Goal: Task Accomplishment & Management: Contribute content

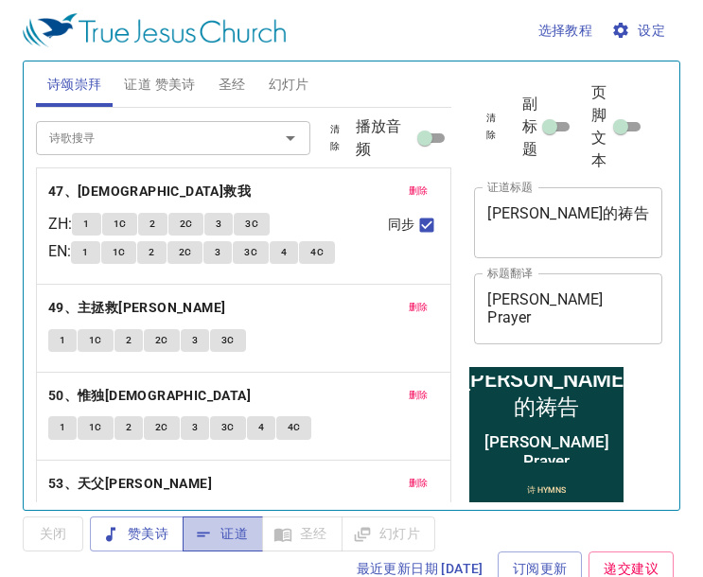
click at [226, 529] on span "证道" at bounding box center [223, 534] width 50 height 24
click at [409, 186] on span "删除" at bounding box center [419, 191] width 20 height 17
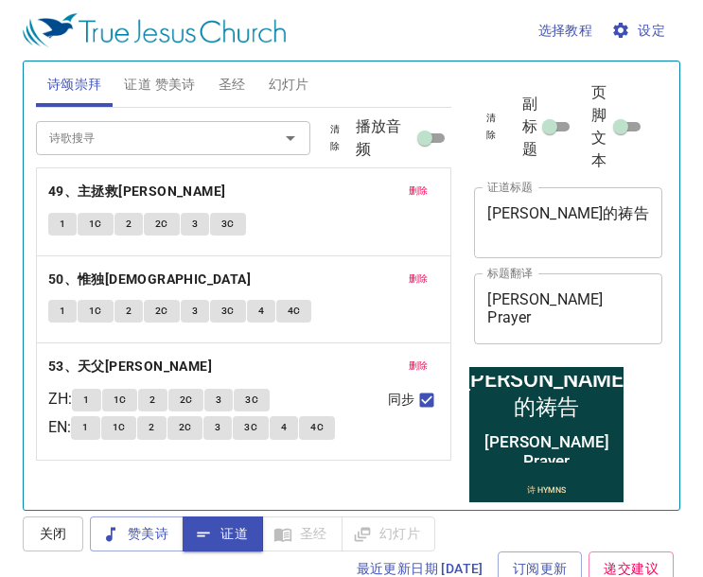
click at [398, 186] on button "删除" at bounding box center [418, 191] width 43 height 23
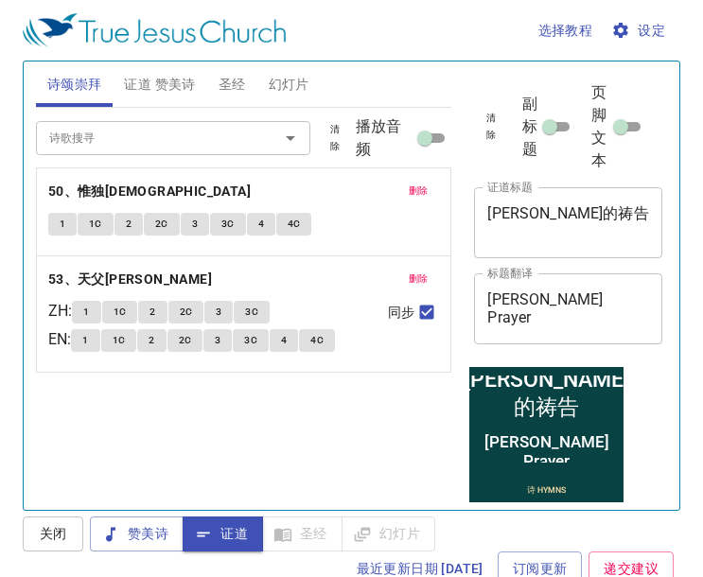
click at [429, 185] on button "删除" at bounding box center [418, 191] width 43 height 23
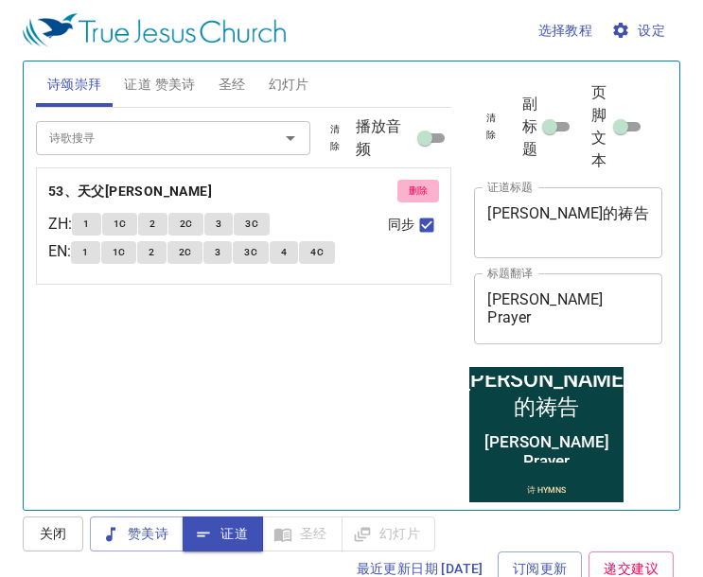
click at [415, 185] on span "删除" at bounding box center [419, 191] width 20 height 17
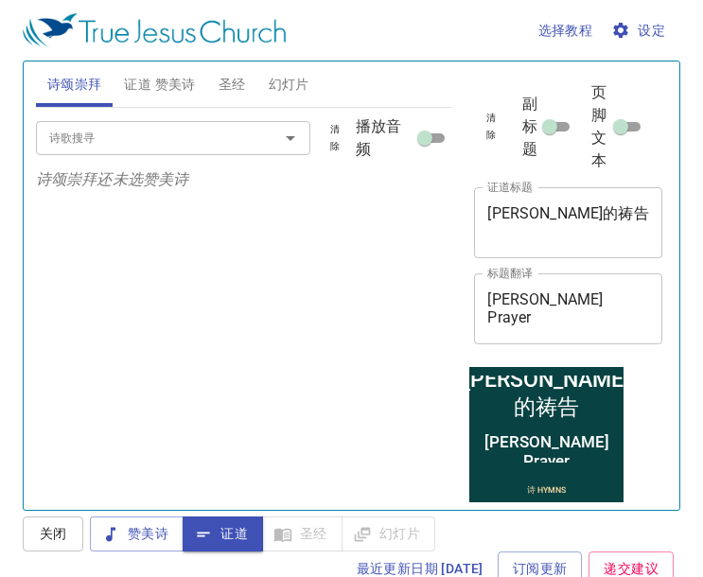
click at [189, 140] on input "诗歌搜寻" at bounding box center [145, 138] width 207 height 22
type input "1"
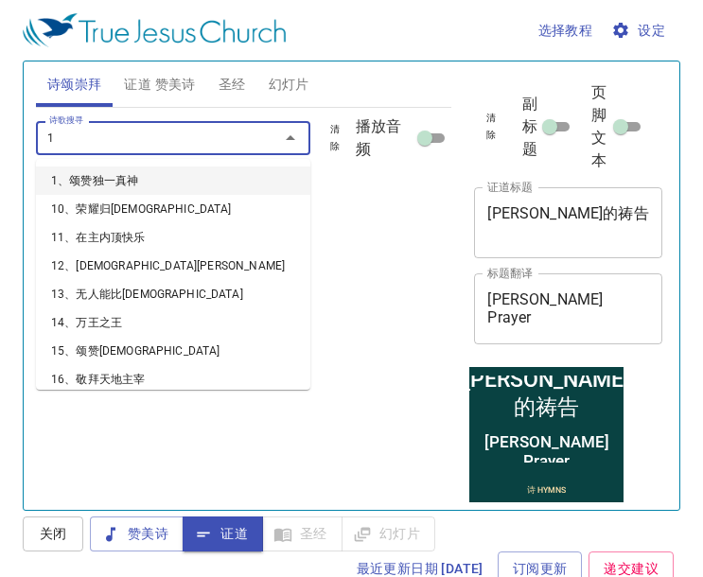
click at [182, 168] on li "1、颂赞独一真神" at bounding box center [173, 180] width 274 height 28
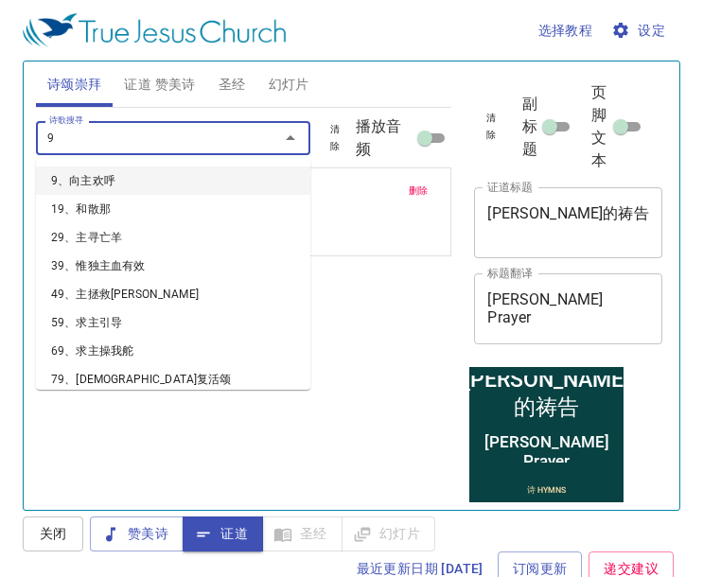
type input "90"
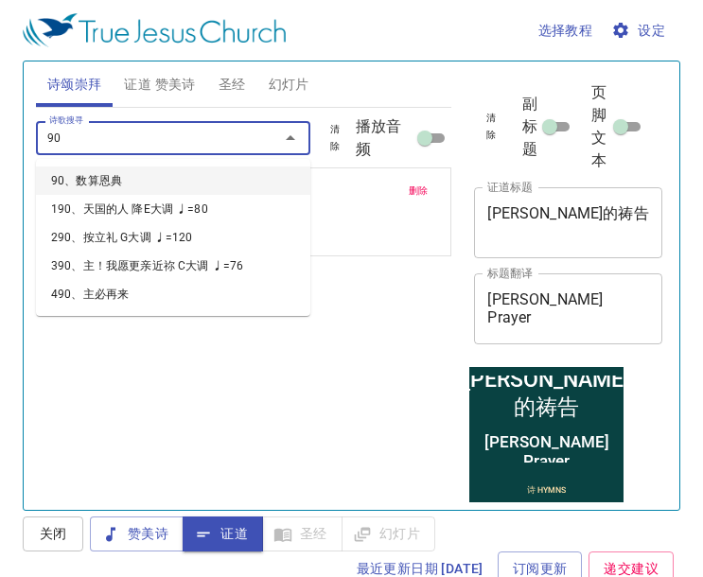
click at [182, 168] on li "90、数算恩典" at bounding box center [173, 180] width 274 height 28
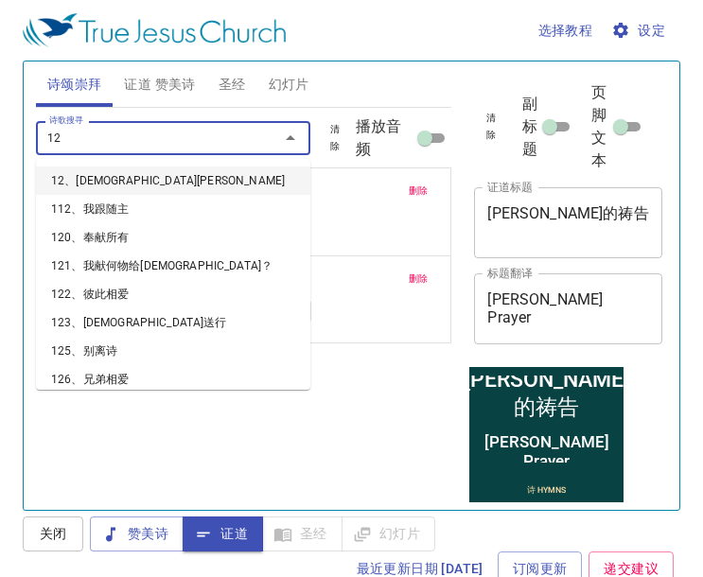
type input "126"
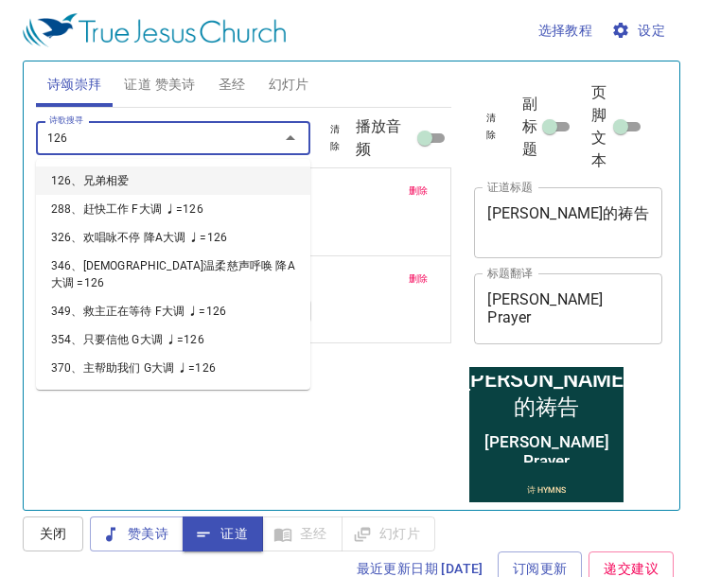
click at [182, 168] on li "126、兄弟相爱" at bounding box center [173, 180] width 274 height 28
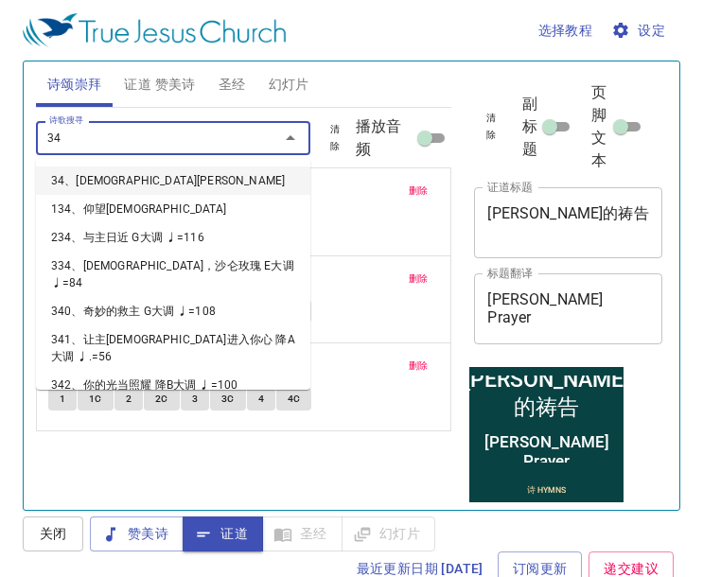
type input "345"
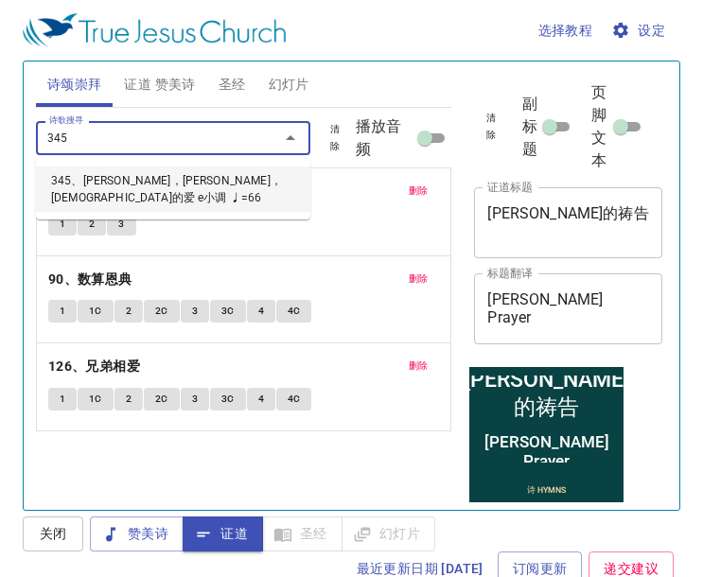
click at [182, 168] on li "345、[PERSON_NAME]，[PERSON_NAME]，[DEMOGRAPHIC_DATA]的爱 e小调 ♩=66" at bounding box center [173, 188] width 274 height 45
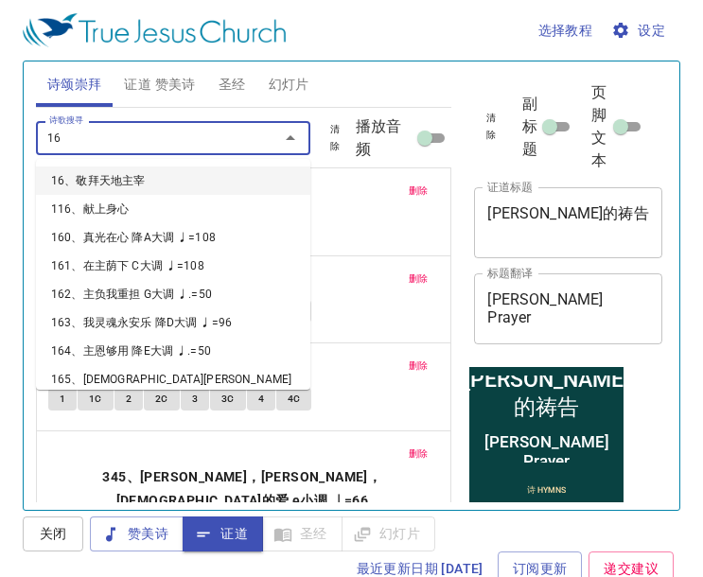
type input "168"
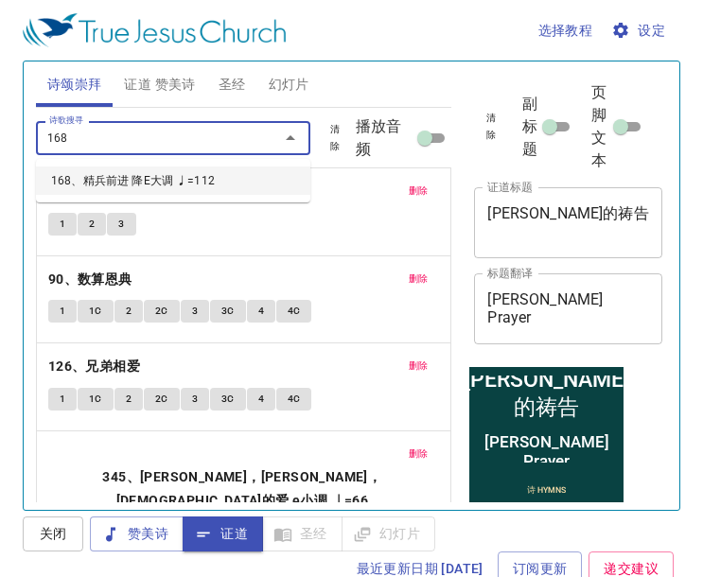
click at [155, 170] on li "168、精兵前进 降E大调 ♩=112" at bounding box center [173, 180] width 274 height 28
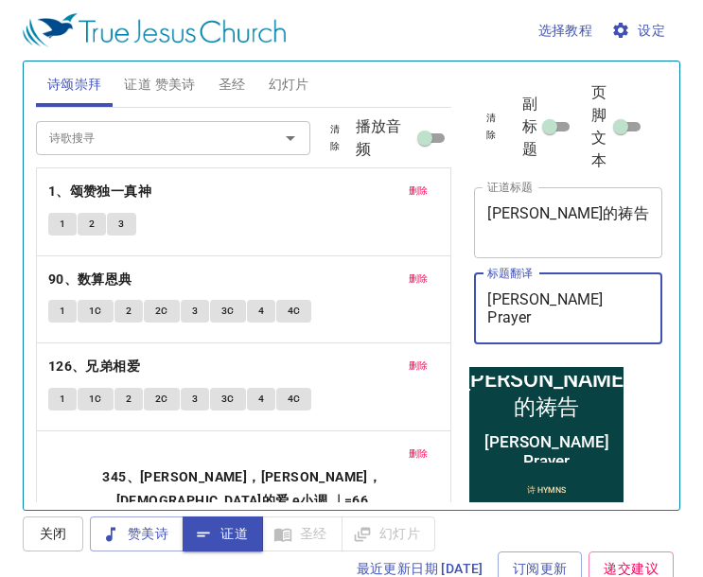
drag, startPoint x: 616, startPoint y: 293, endPoint x: 481, endPoint y: 291, distance: 135.3
click at [481, 291] on div "[PERSON_NAME] Prayer x 标题翻译" at bounding box center [568, 308] width 188 height 71
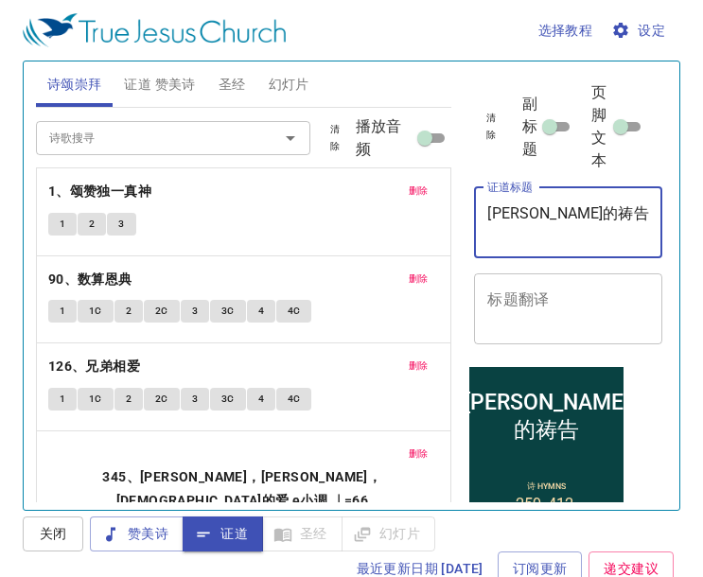
drag, startPoint x: 584, startPoint y: 215, endPoint x: 486, endPoint y: 219, distance: 97.5
click at [486, 219] on div "[PERSON_NAME]的祷告 x 证道标题" at bounding box center [568, 222] width 188 height 71
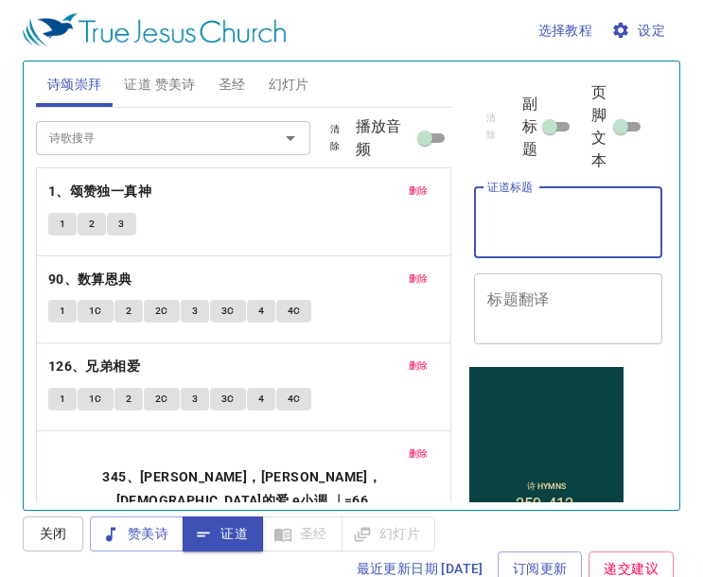
click at [184, 79] on span "证道 赞美诗" at bounding box center [159, 85] width 71 height 24
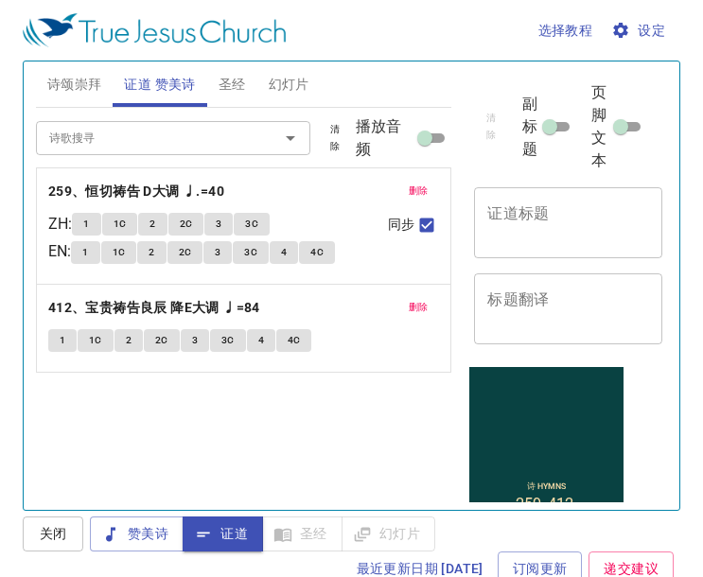
click at [415, 184] on span "删除" at bounding box center [419, 191] width 20 height 17
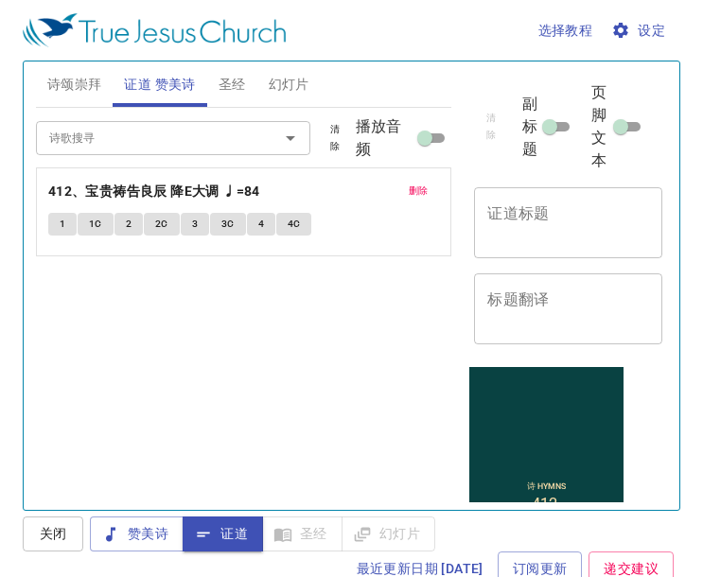
click at [415, 184] on span "删除" at bounding box center [419, 191] width 20 height 17
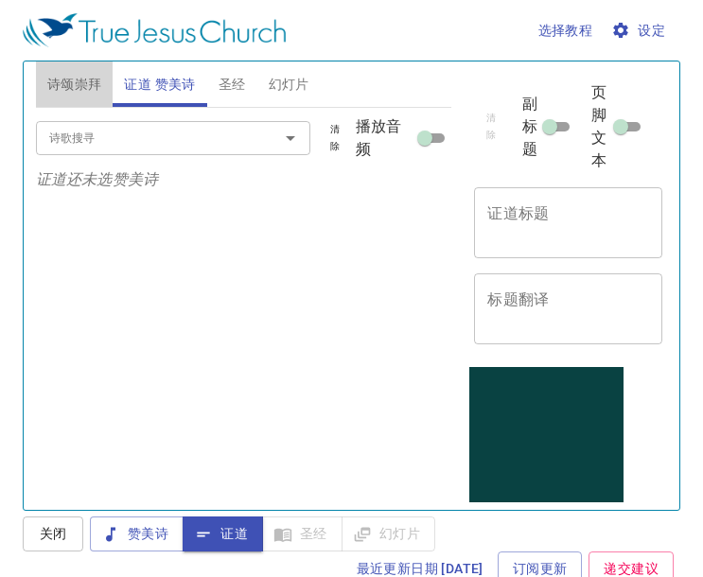
click at [68, 85] on span "诗颂崇拜" at bounding box center [74, 85] width 55 height 24
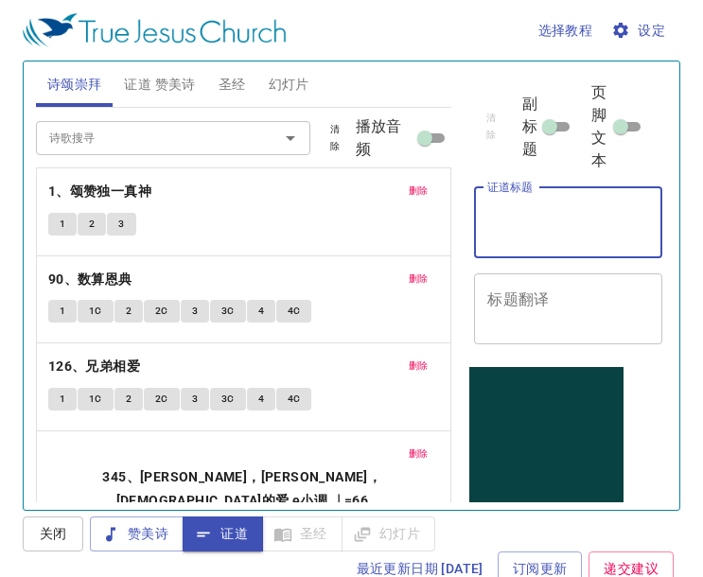
click at [515, 223] on textarea "证道标题" at bounding box center [568, 222] width 162 height 36
type textarea "d"
click at [180, 90] on span "证道 赞美诗" at bounding box center [159, 85] width 71 height 24
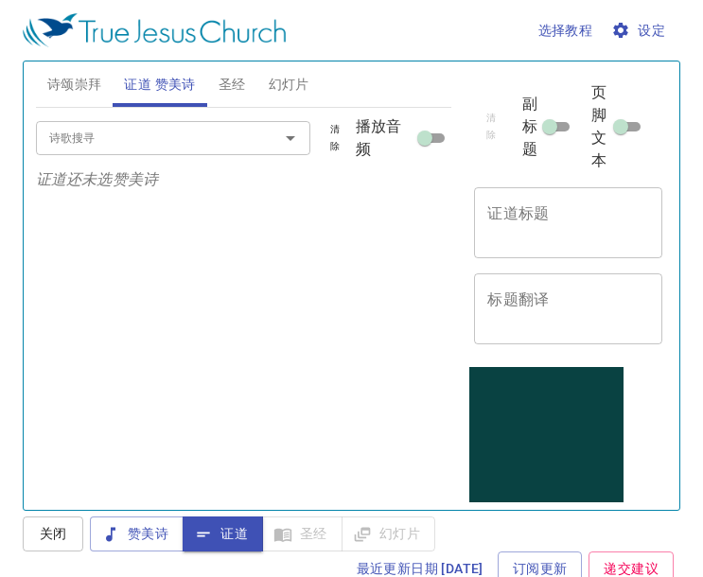
click at [169, 137] on input "诗歌搜寻" at bounding box center [145, 138] width 207 height 22
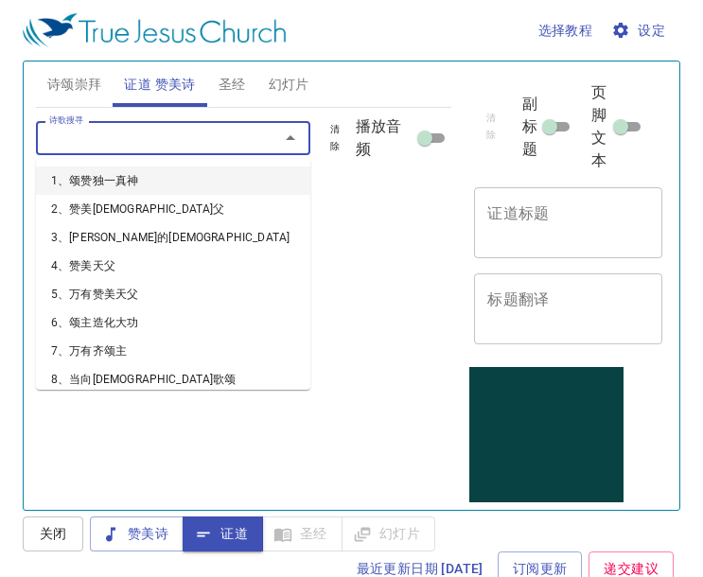
click at [547, 302] on textarea "标题翻译" at bounding box center [568, 308] width 162 height 36
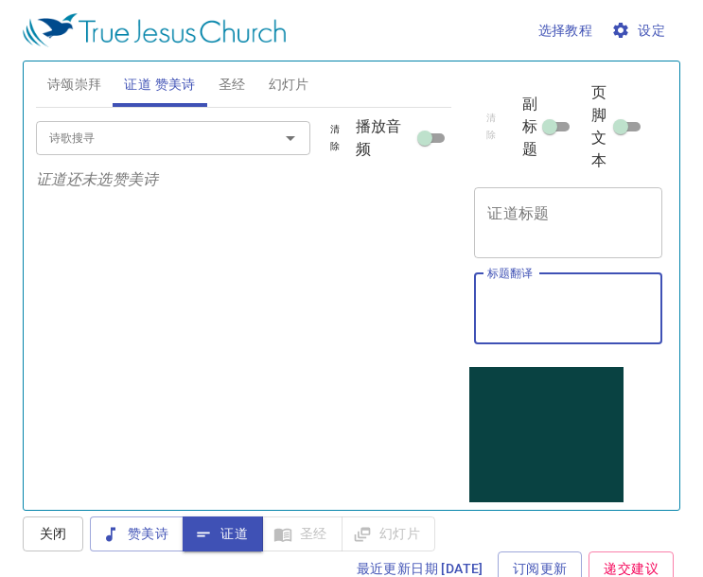
click at [594, 224] on textarea "证道标题" at bounding box center [568, 222] width 162 height 36
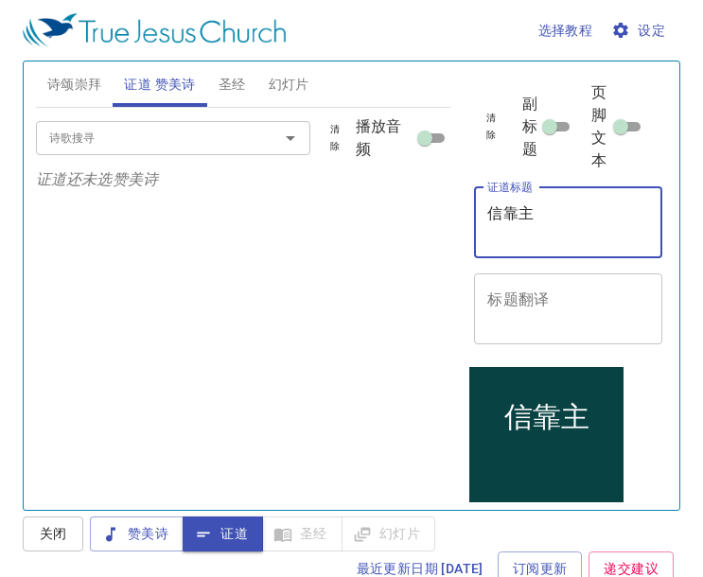
type textarea "信靠主"
click at [173, 118] on div "诗歌搜寻 诗歌搜寻 清除 播放音频" at bounding box center [244, 138] width 416 height 61
click at [165, 130] on input "诗歌搜寻" at bounding box center [145, 138] width 207 height 22
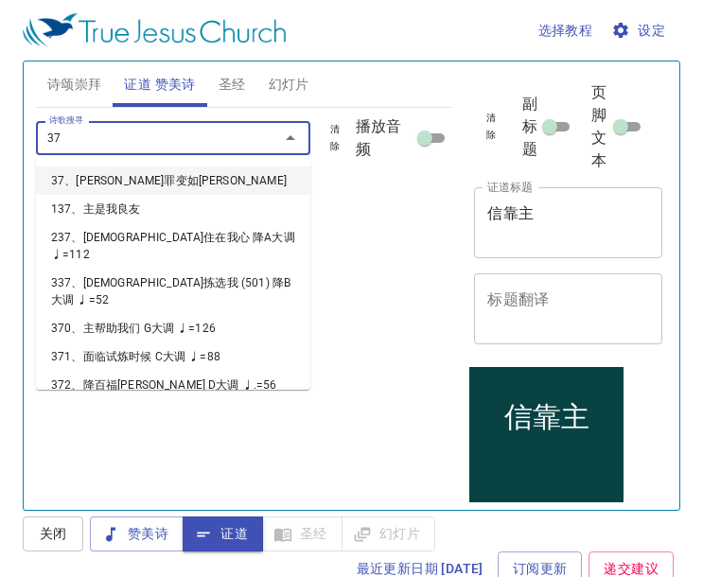
type input "378"
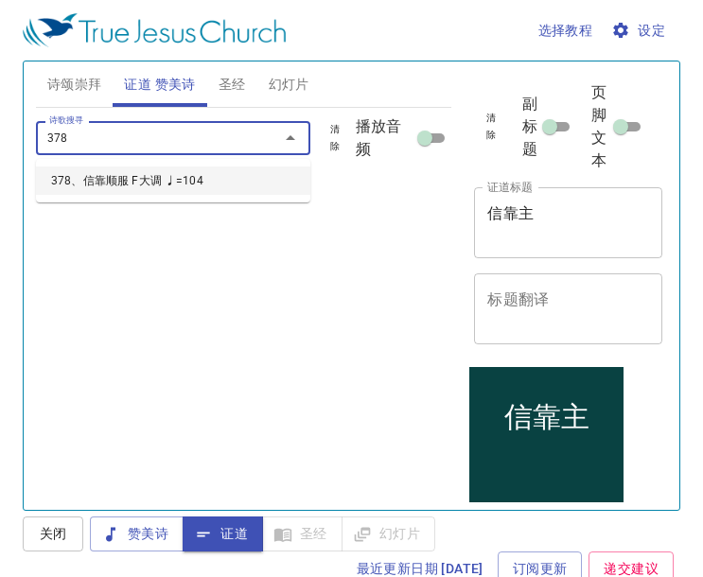
click at [174, 175] on li "378、信靠顺服 F大调 ♩=104" at bounding box center [173, 180] width 274 height 28
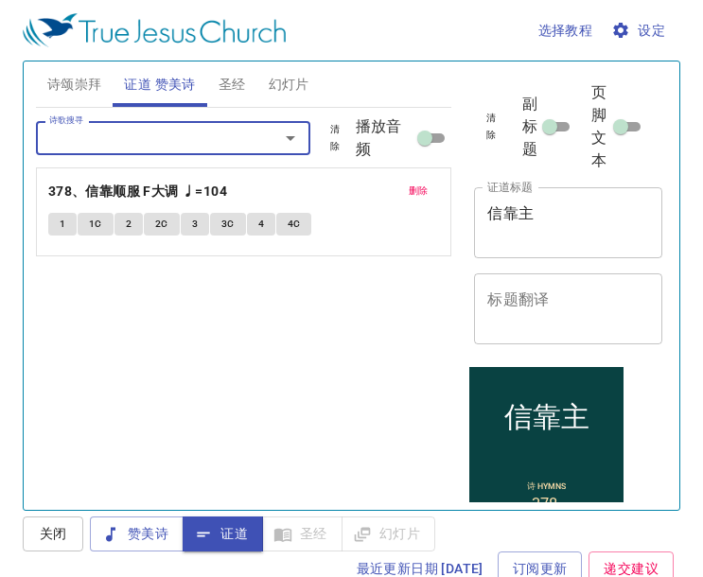
click at [174, 149] on div "诗歌搜寻" at bounding box center [173, 137] width 274 height 33
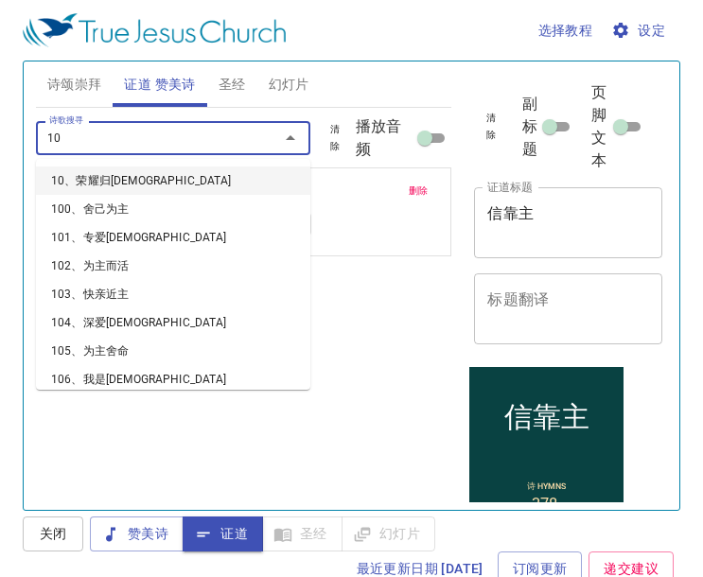
type input "108"
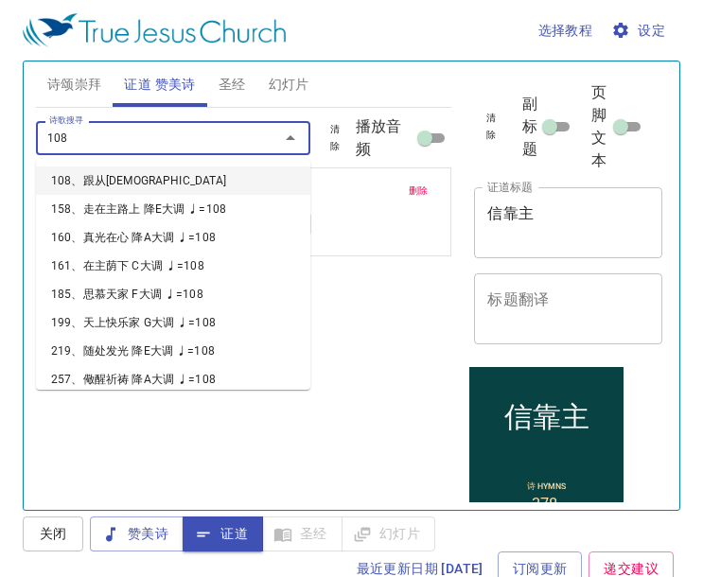
click at [166, 179] on li "108、跟从[DEMOGRAPHIC_DATA]" at bounding box center [173, 180] width 274 height 28
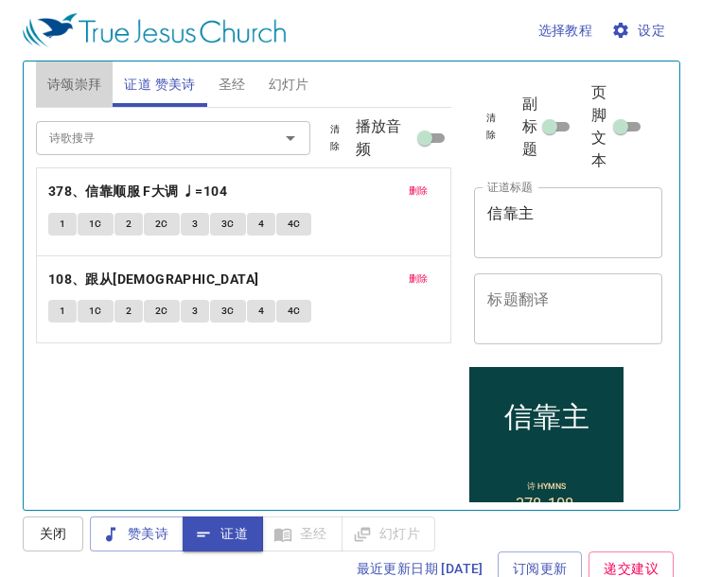
click at [86, 83] on span "诗颂崇拜" at bounding box center [74, 85] width 55 height 24
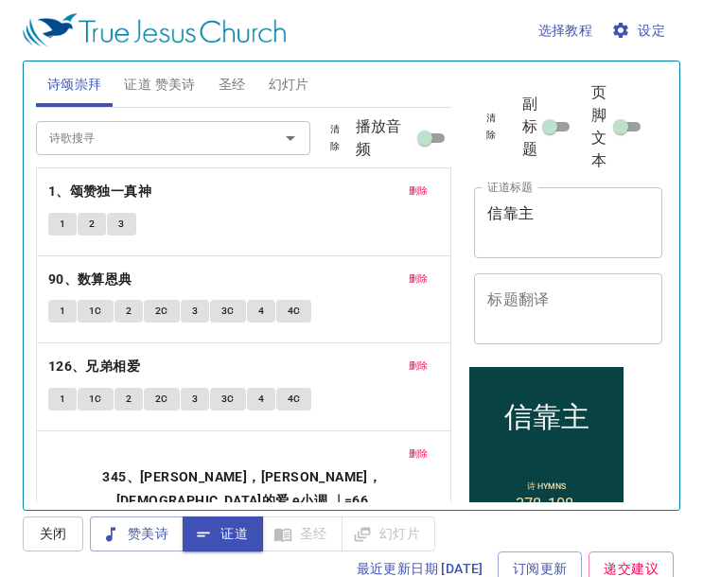
click at [573, 251] on div "信靠主 x 证道标题" at bounding box center [568, 222] width 188 height 71
click at [142, 86] on span "证道 赞美诗" at bounding box center [159, 85] width 71 height 24
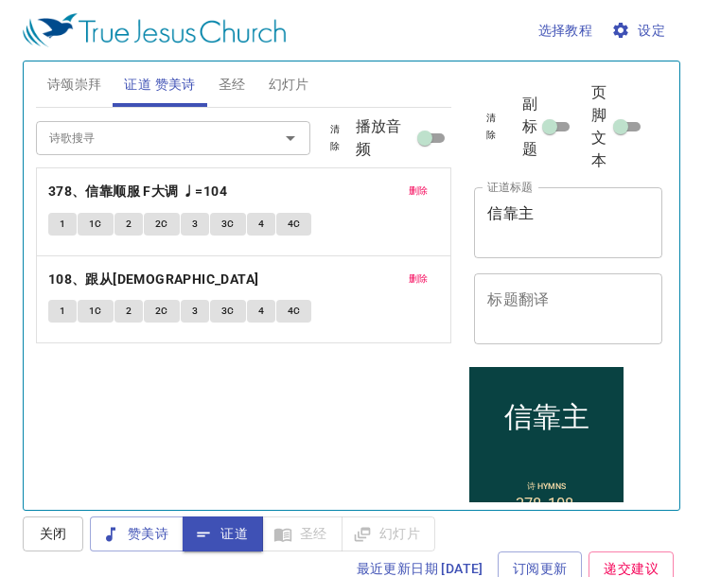
click at [217, 88] on button "圣经" at bounding box center [232, 83] width 50 height 45
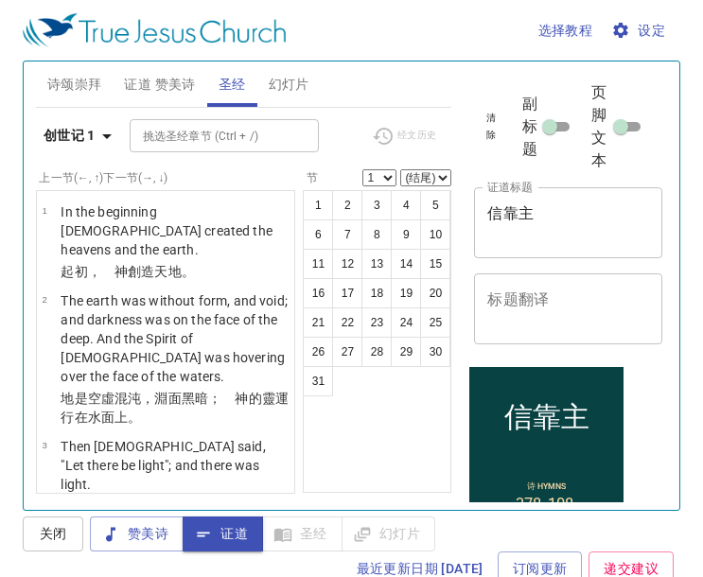
click at [63, 76] on span "诗颂崇拜" at bounding box center [74, 85] width 55 height 24
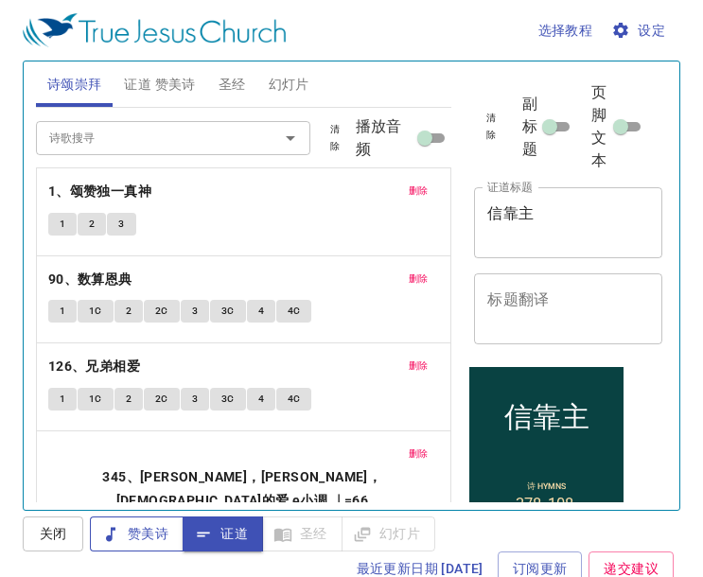
click at [116, 526] on icon "button" at bounding box center [110, 534] width 19 height 19
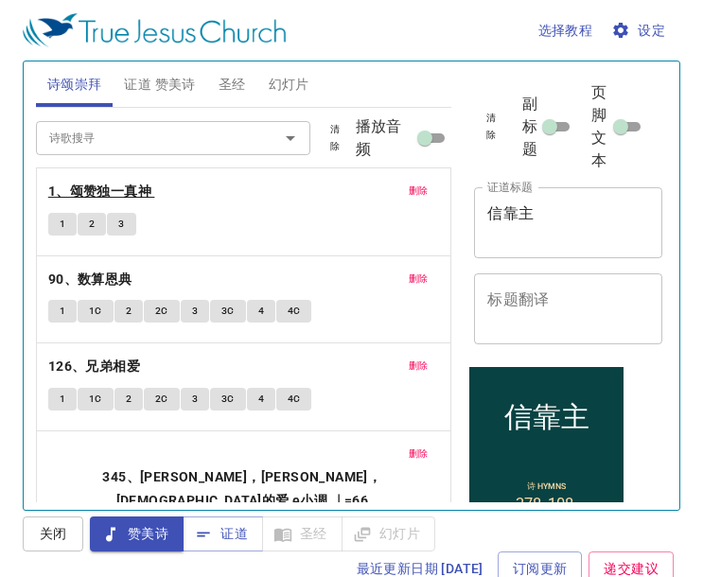
click at [93, 181] on b "1、颂赞独一真神" at bounding box center [99, 192] width 103 height 24
click at [168, 69] on button "证道 赞美诗" at bounding box center [160, 83] width 94 height 45
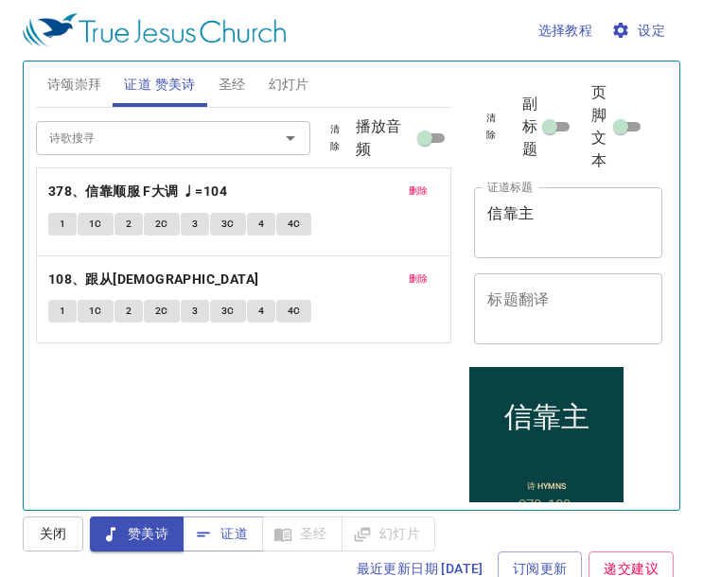
click at [63, 96] on span "诗颂崇拜" at bounding box center [74, 85] width 55 height 24
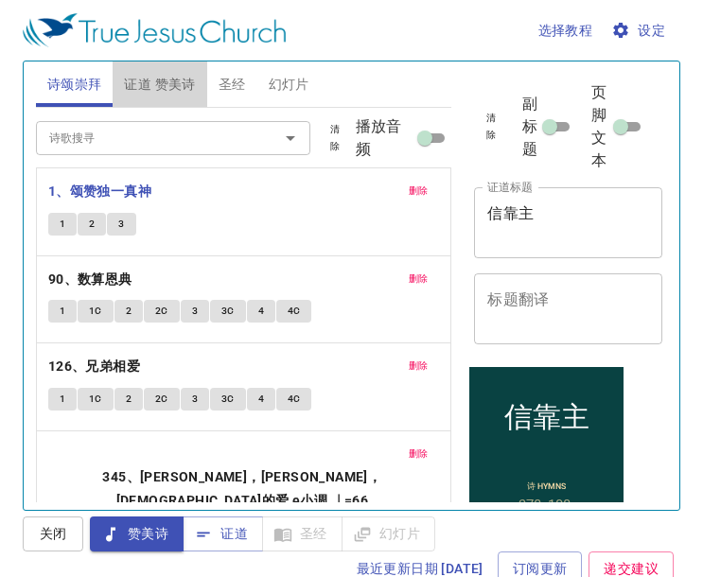
click at [181, 87] on span "证道 赞美诗" at bounding box center [159, 85] width 71 height 24
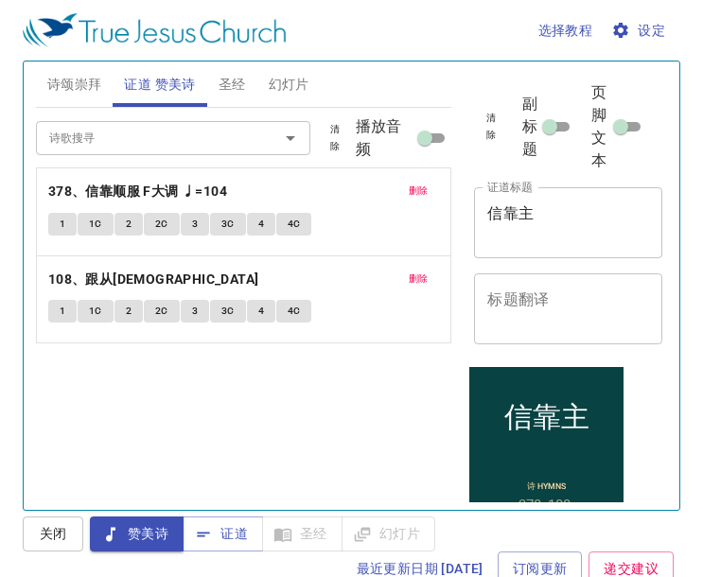
click at [88, 78] on span "诗颂崇拜" at bounding box center [74, 85] width 55 height 24
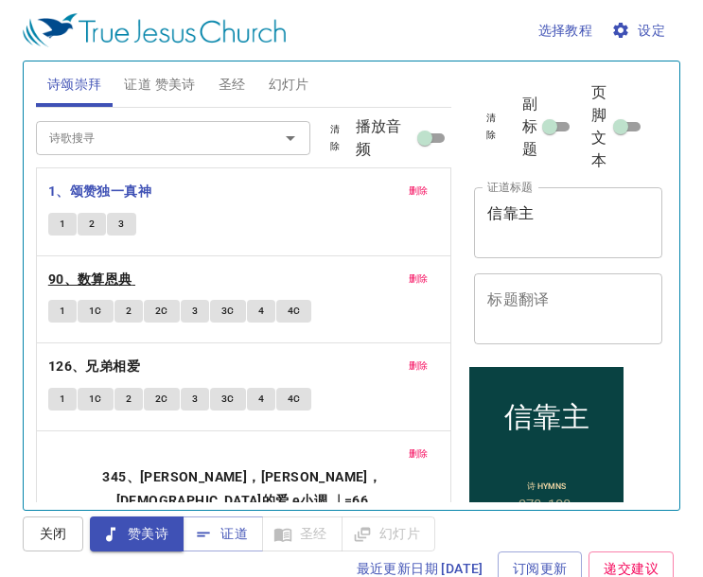
click at [118, 278] on b "90、数算恩典" at bounding box center [90, 280] width 84 height 24
click at [123, 374] on b "126、兄弟相爱" at bounding box center [94, 367] width 92 height 24
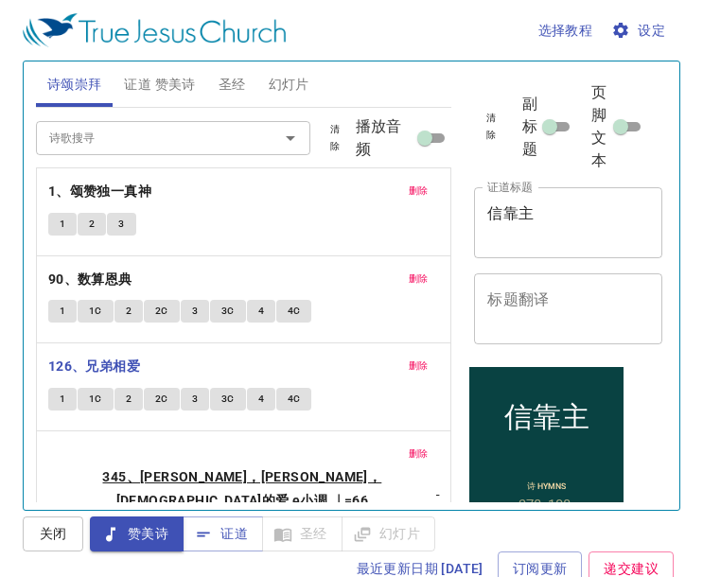
click at [229, 465] on b "345、[PERSON_NAME]，[PERSON_NAME]，[DEMOGRAPHIC_DATA]的爱 e小调 ♩=66" at bounding box center [242, 488] width 388 height 46
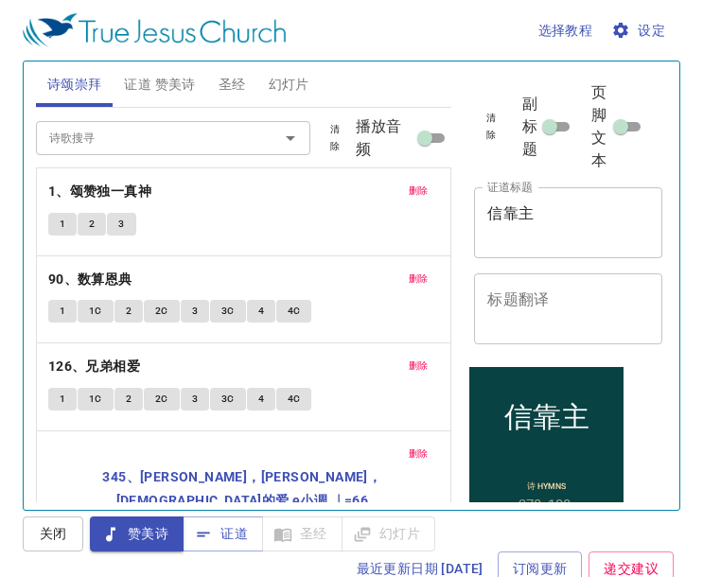
click at [144, 80] on span "证道 赞美诗" at bounding box center [159, 85] width 71 height 24
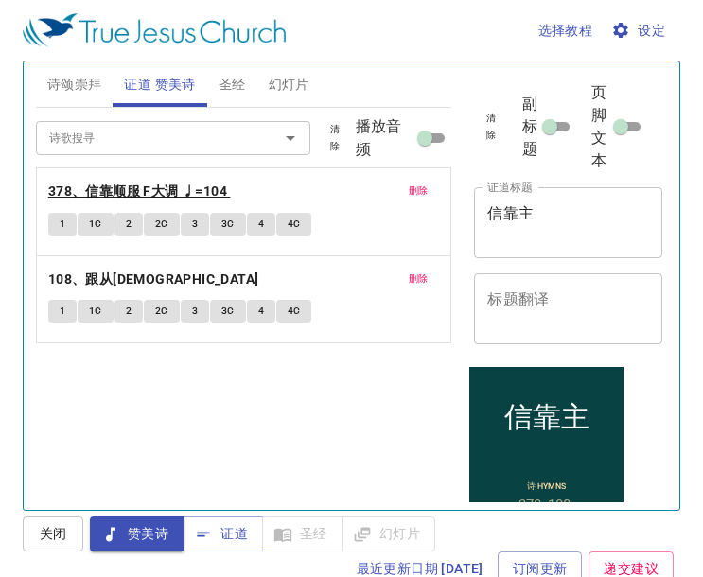
click at [132, 181] on b "378、信靠顺服 F大调 ♩=104" at bounding box center [137, 192] width 179 height 24
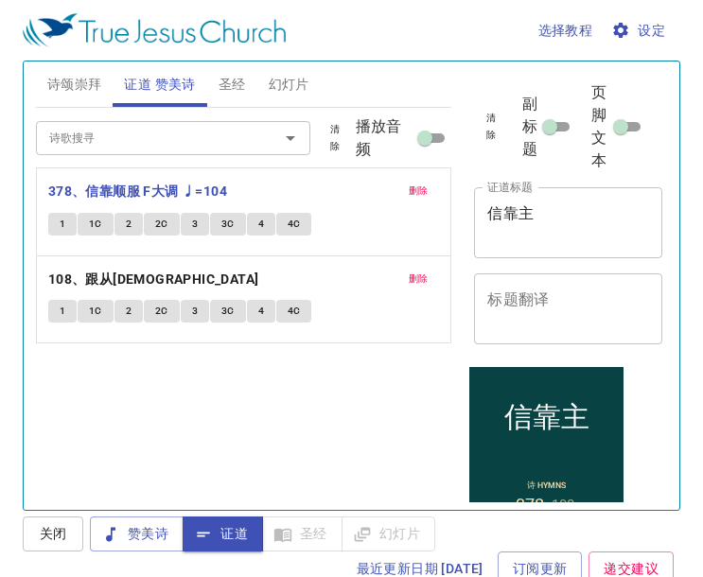
click at [237, 84] on span "圣经" at bounding box center [232, 85] width 27 height 24
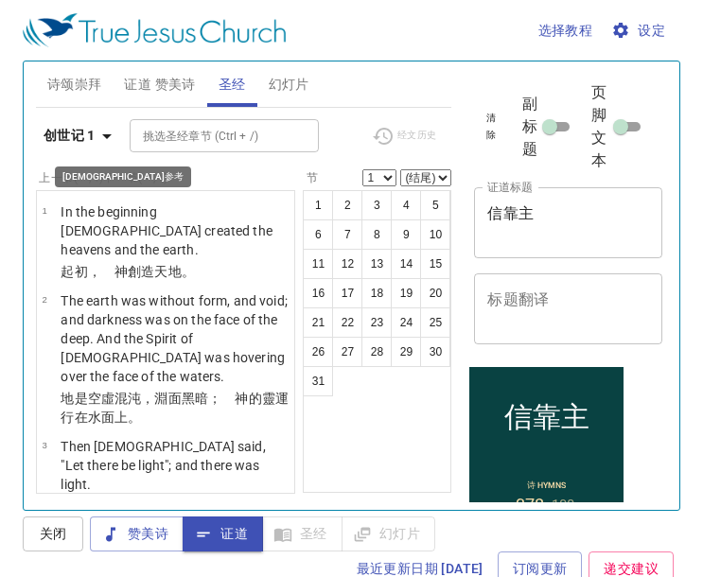
click at [89, 127] on b "创世记 1" at bounding box center [70, 136] width 52 height 24
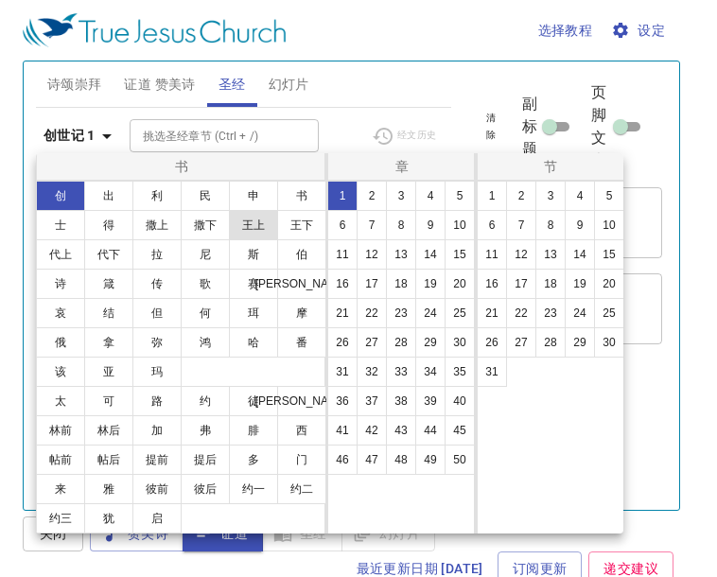
click at [245, 228] on button "王上" at bounding box center [253, 225] width 49 height 30
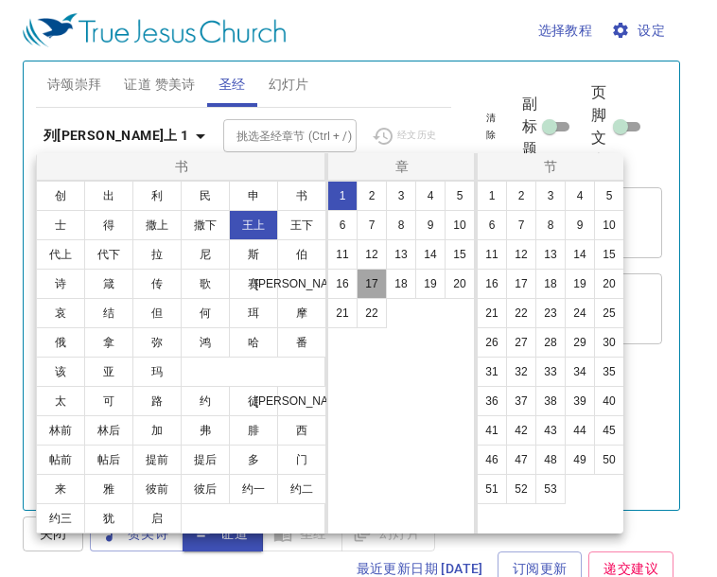
click at [372, 282] on button "17" at bounding box center [372, 284] width 30 height 30
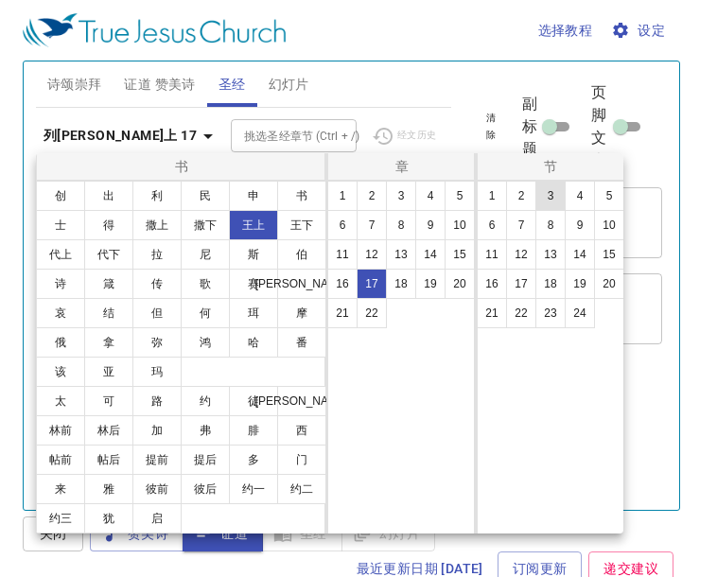
click at [546, 194] on button "3" at bounding box center [550, 196] width 30 height 30
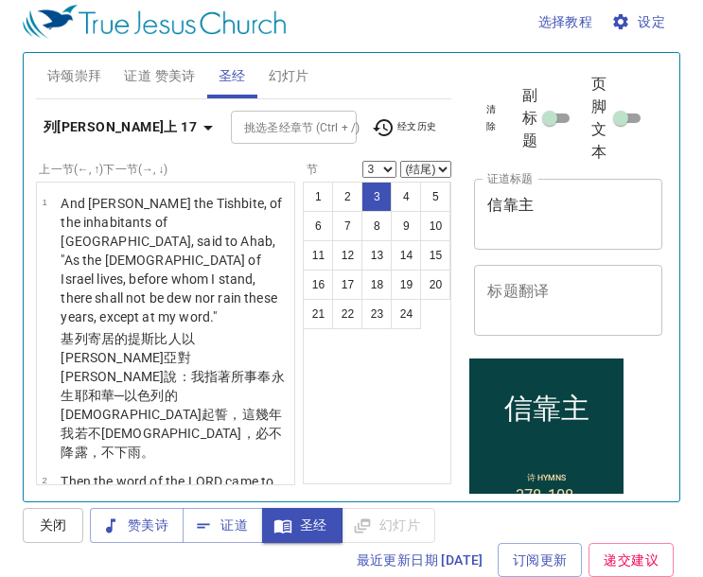
scroll to position [193, 0]
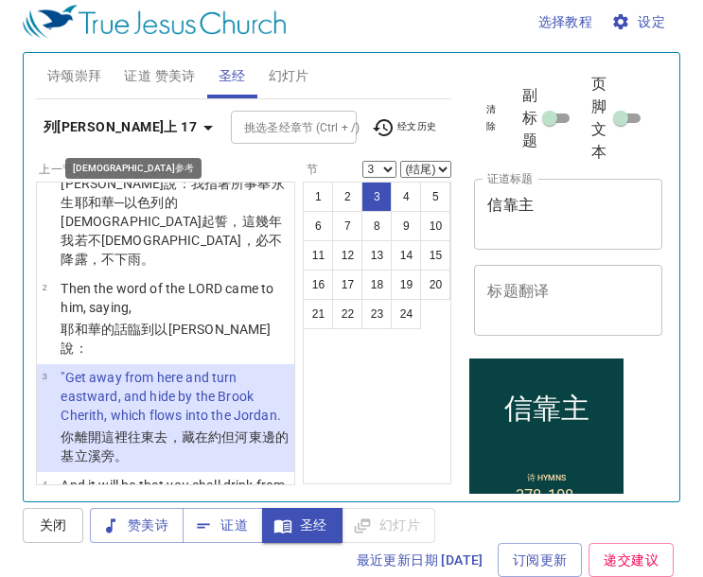
click at [84, 120] on b "列[PERSON_NAME]上 17" at bounding box center [120, 127] width 153 height 24
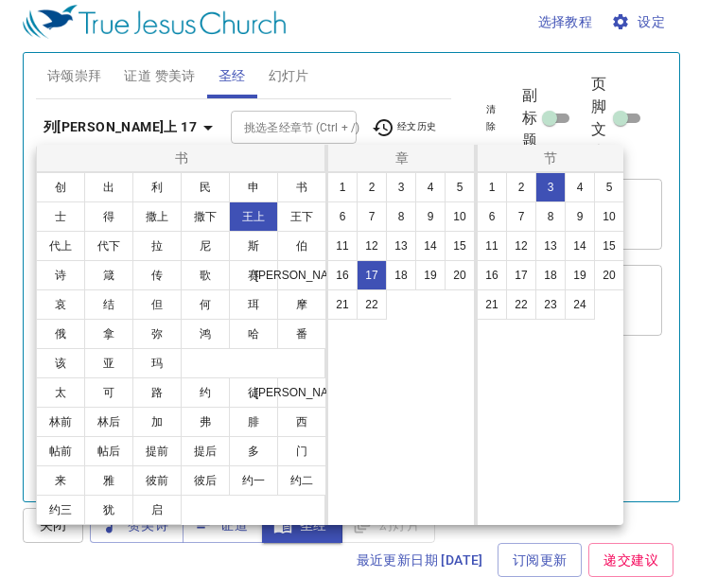
click at [84, 120] on div at bounding box center [358, 288] width 717 height 577
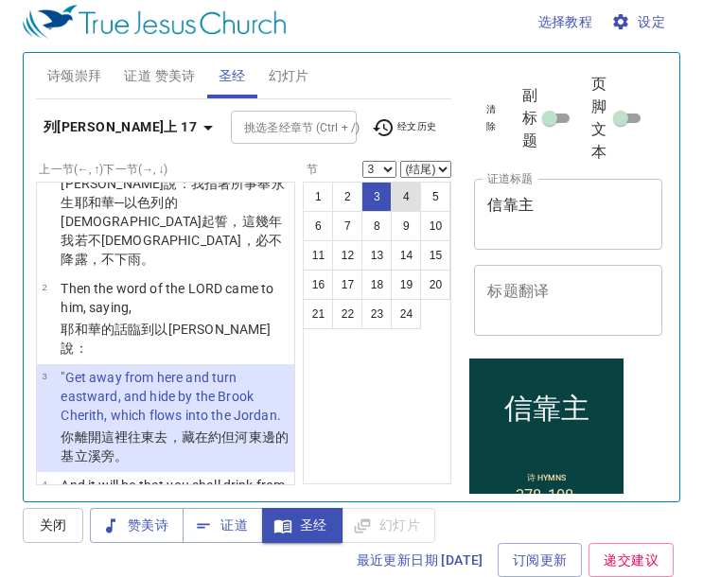
click at [412, 191] on button "4" at bounding box center [406, 197] width 30 height 30
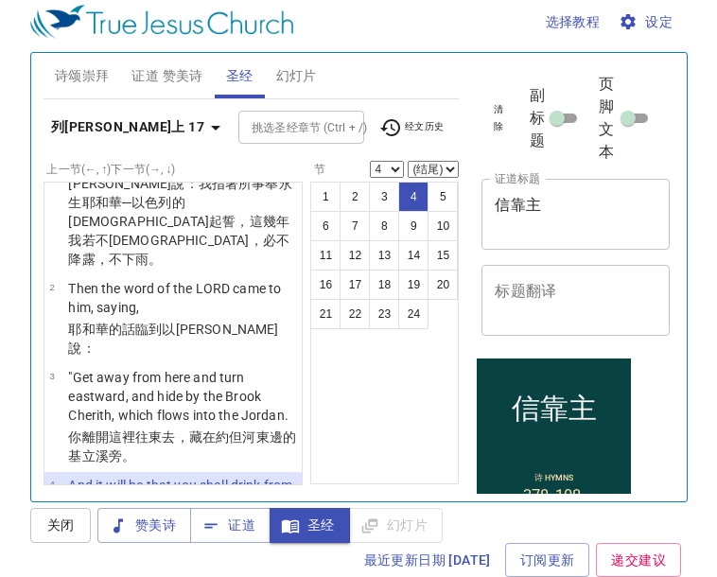
scroll to position [320, 0]
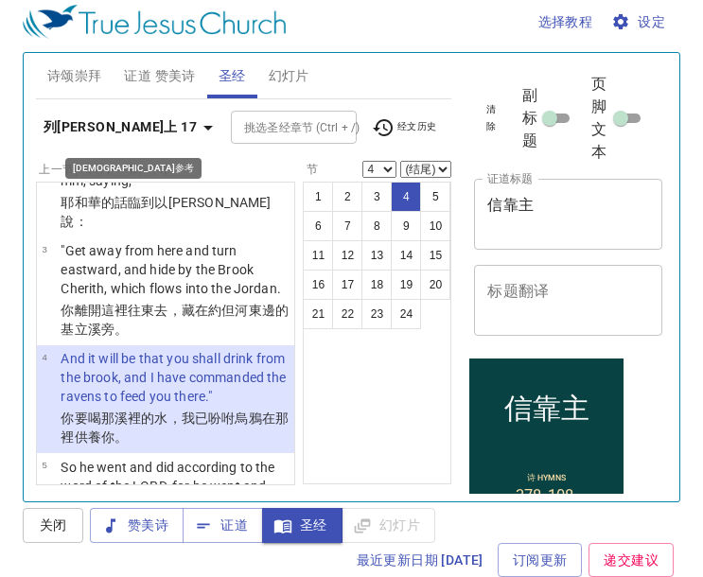
click at [76, 132] on b "列[PERSON_NAME]上 17" at bounding box center [120, 127] width 153 height 24
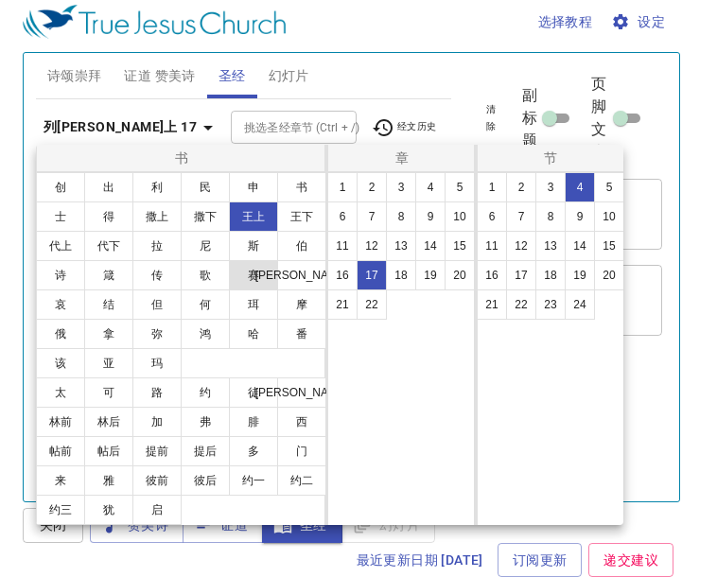
click at [259, 270] on button "赛" at bounding box center [253, 275] width 49 height 30
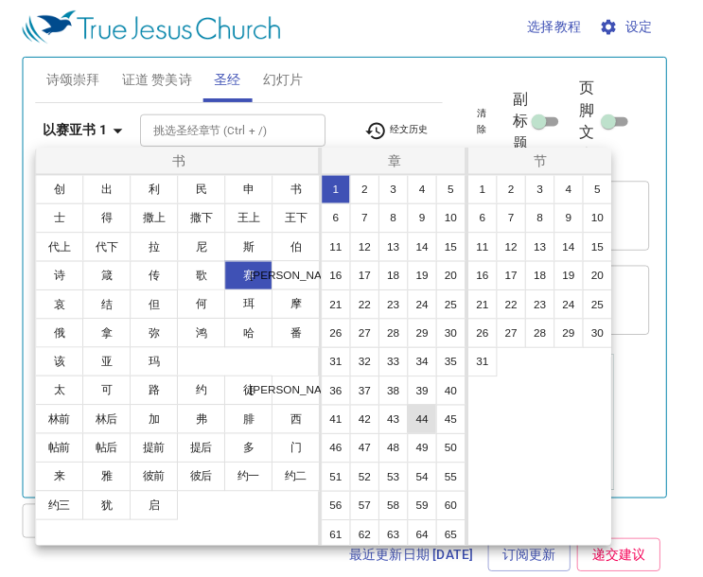
scroll to position [121, 0]
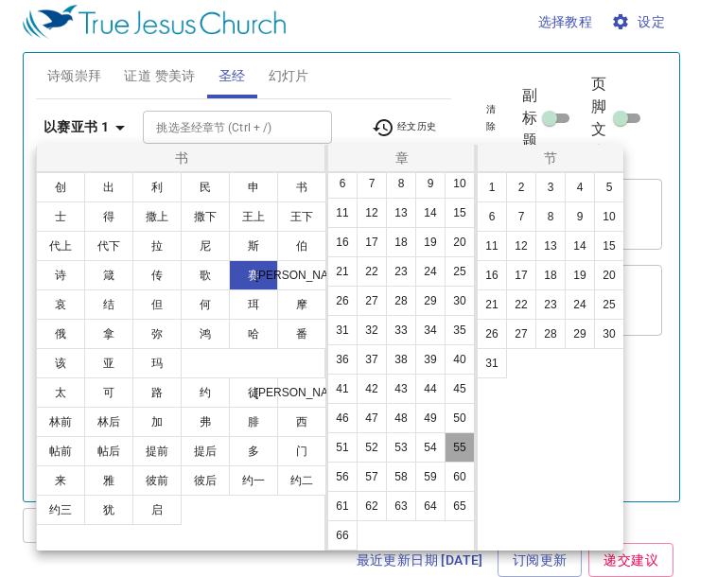
click at [445, 455] on button "55" at bounding box center [460, 447] width 30 height 30
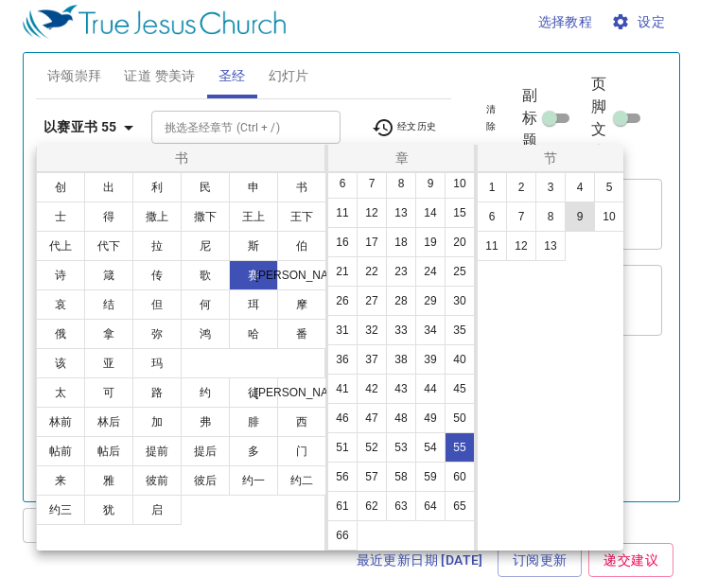
click at [585, 227] on button "9" at bounding box center [580, 216] width 30 height 30
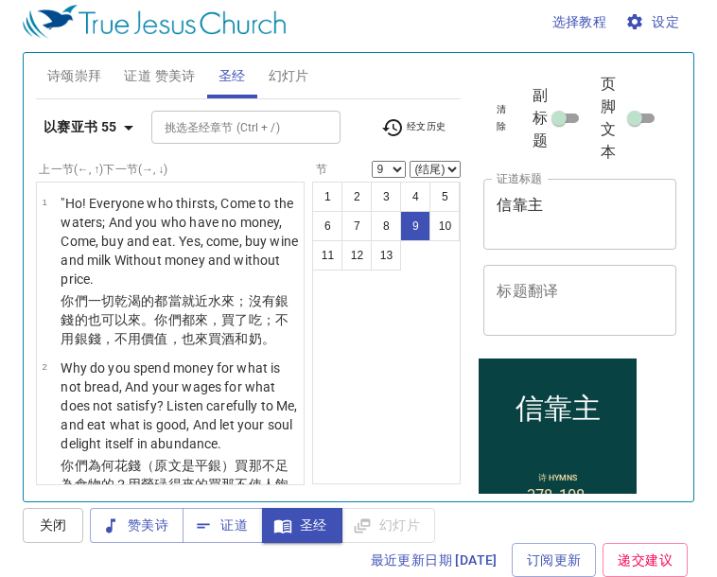
scroll to position [1209, 0]
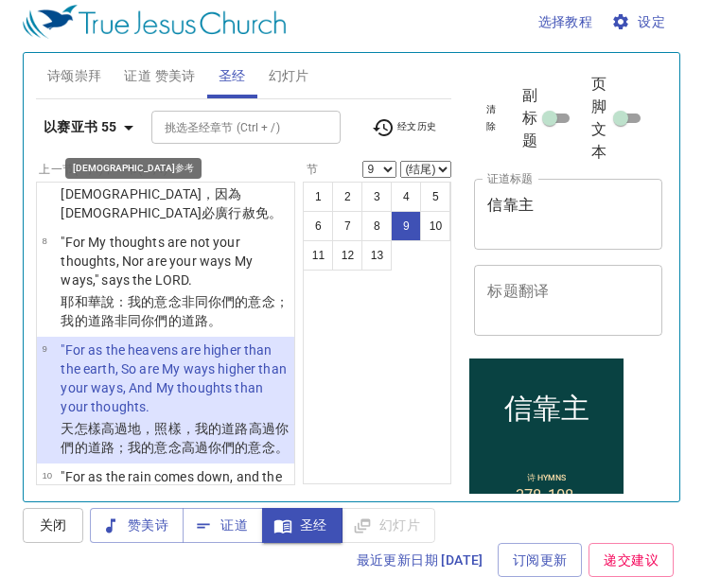
click at [93, 139] on button "以赛亚书 55" at bounding box center [92, 127] width 112 height 35
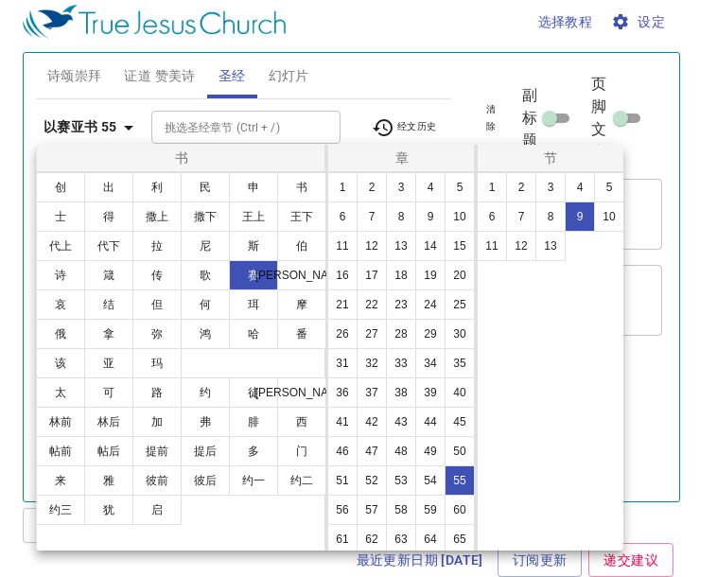
click at [96, 132] on div at bounding box center [358, 288] width 717 height 577
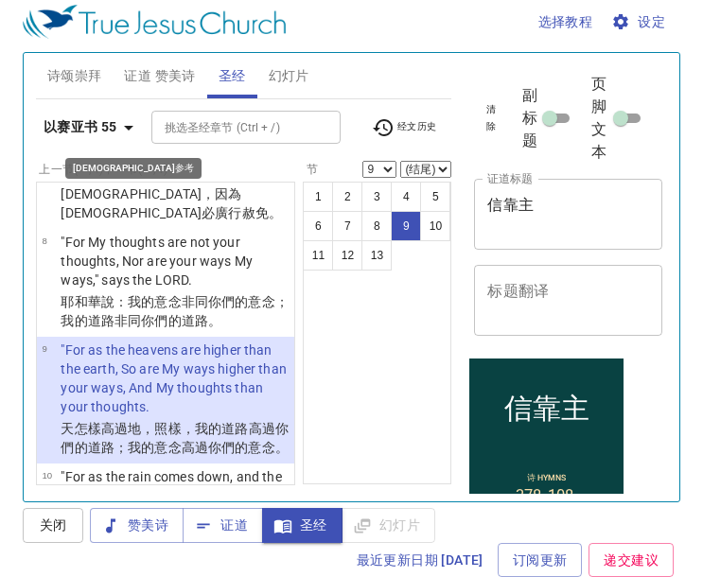
click at [96, 132] on b "以赛亚书 55" at bounding box center [81, 127] width 74 height 24
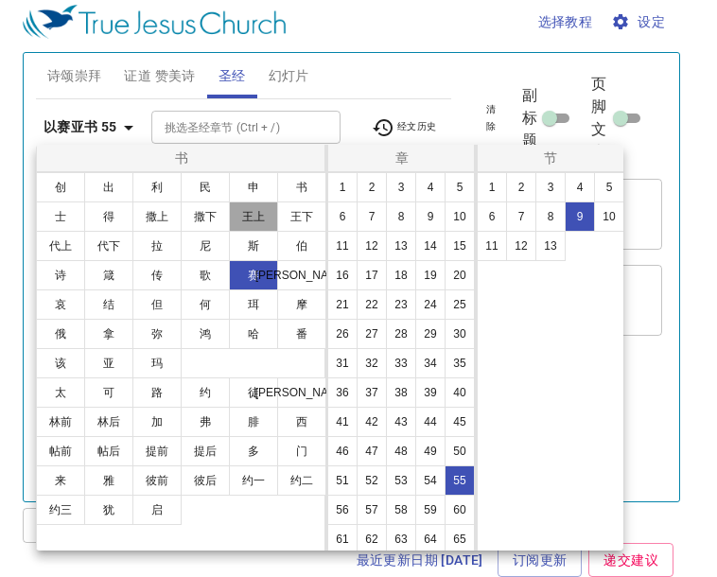
click at [251, 212] on button "王上" at bounding box center [253, 216] width 49 height 30
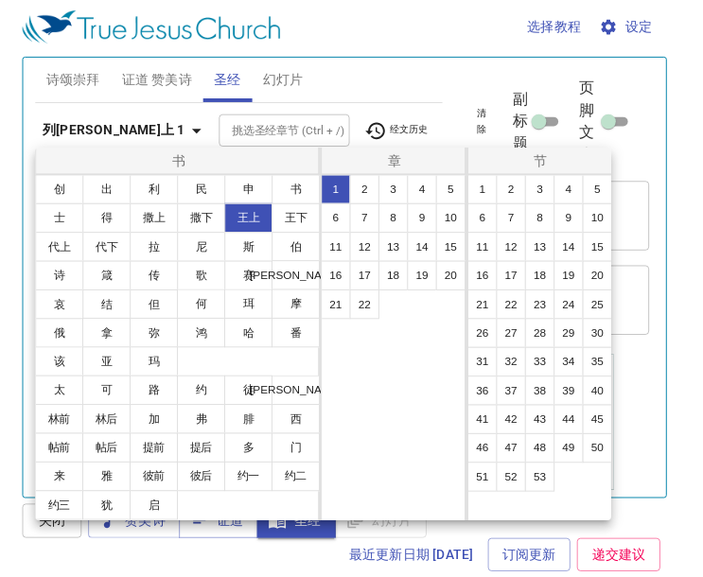
scroll to position [0, 0]
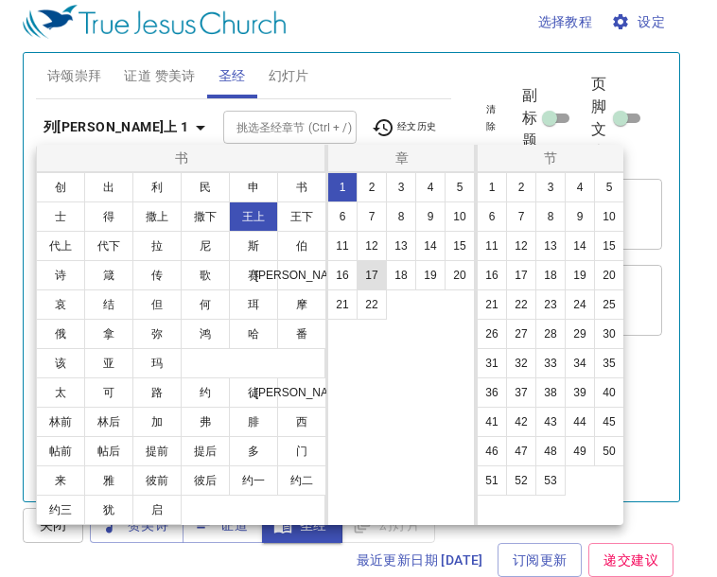
click at [376, 277] on button "17" at bounding box center [372, 275] width 30 height 30
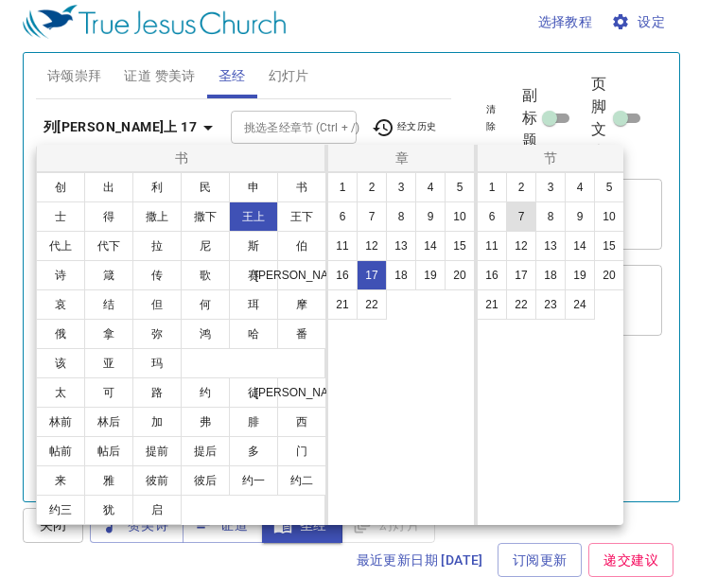
click at [522, 213] on button "7" at bounding box center [521, 216] width 30 height 30
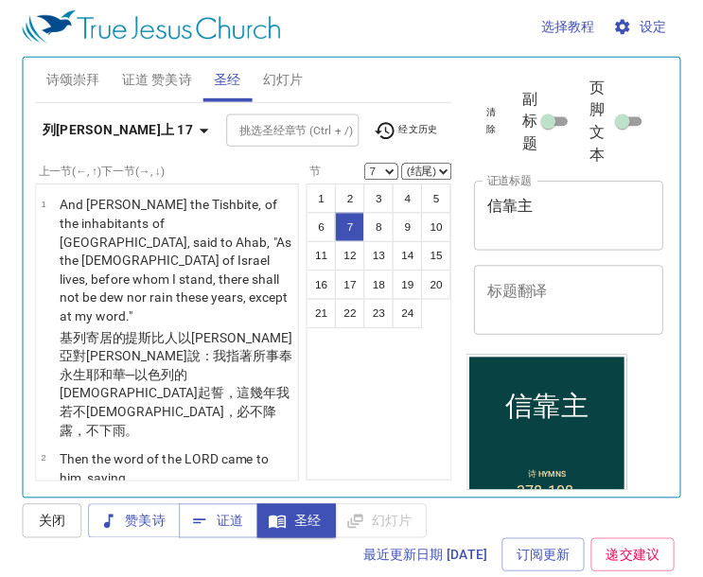
scroll to position [691, 0]
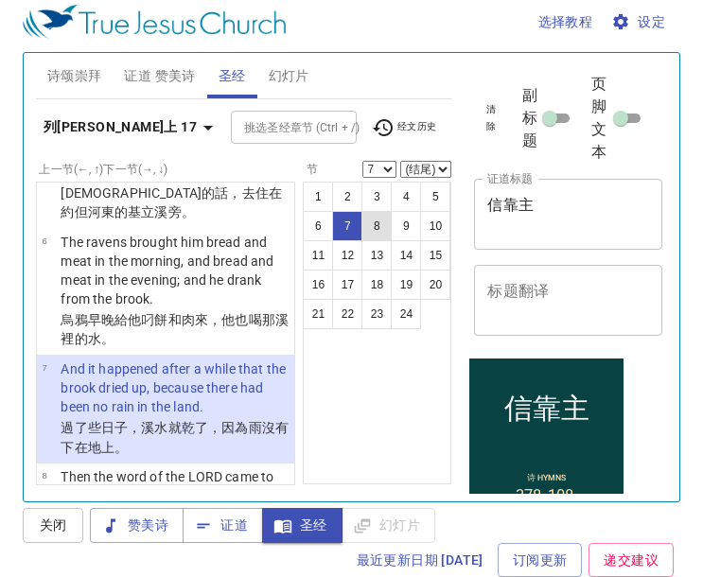
click at [376, 211] on button "8" at bounding box center [376, 226] width 30 height 30
select select "8"
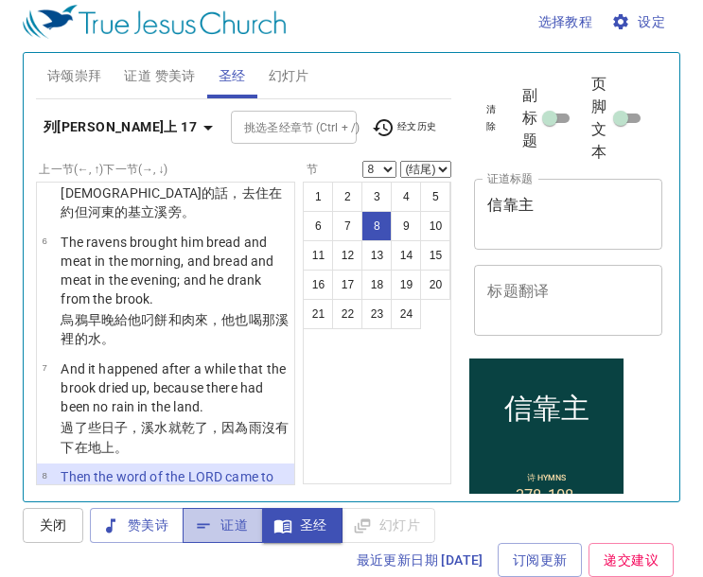
click at [224, 534] on span "证道" at bounding box center [223, 526] width 50 height 24
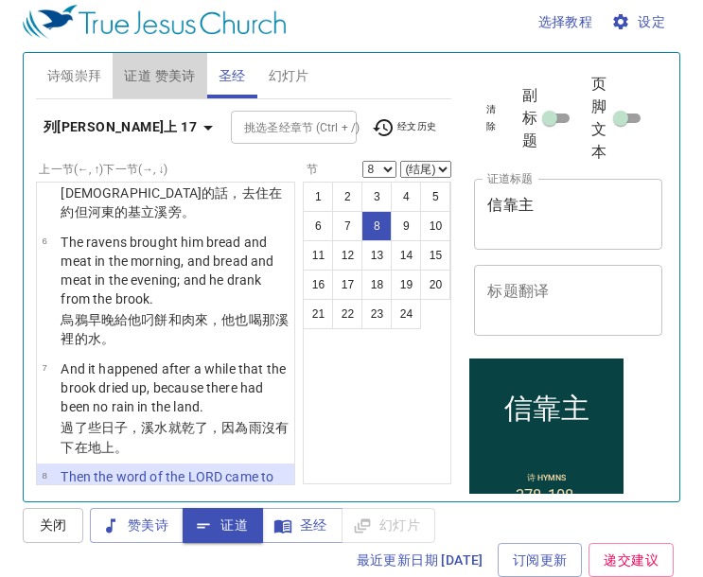
click at [149, 90] on button "证道 赞美诗" at bounding box center [160, 75] width 94 height 45
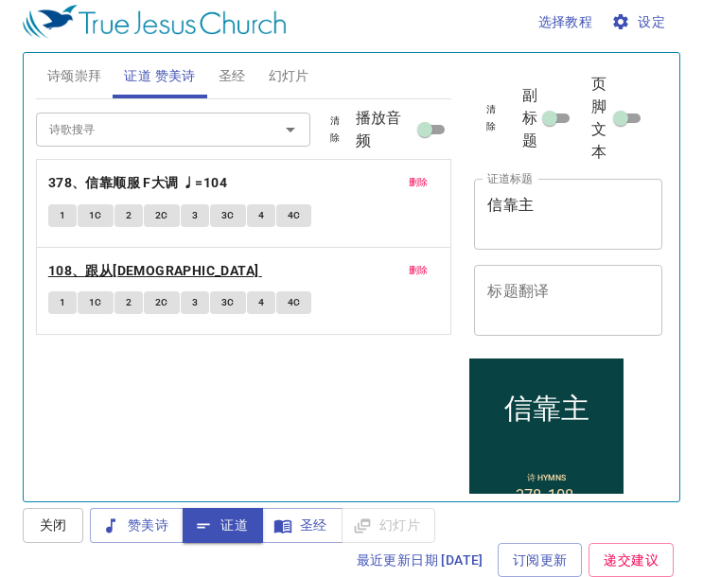
click at [100, 268] on b "108、跟从[DEMOGRAPHIC_DATA]" at bounding box center [153, 271] width 211 height 24
